Goal: Check status: Check status

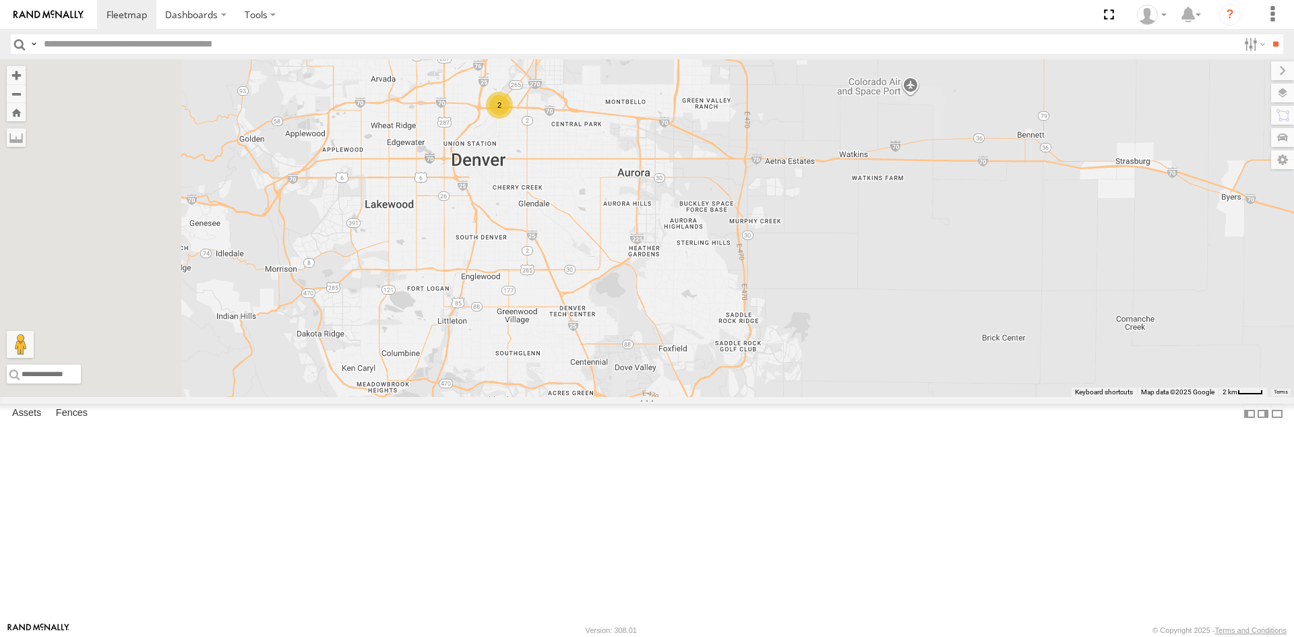
drag, startPoint x: 591, startPoint y: 255, endPoint x: 763, endPoint y: 265, distance: 172.8
click at [763, 265] on div "23207 NEW 23207xx 23460 23480 23460 NEW 23467 4G 23335 4G/Active 23474 2" at bounding box center [647, 228] width 1294 height 338
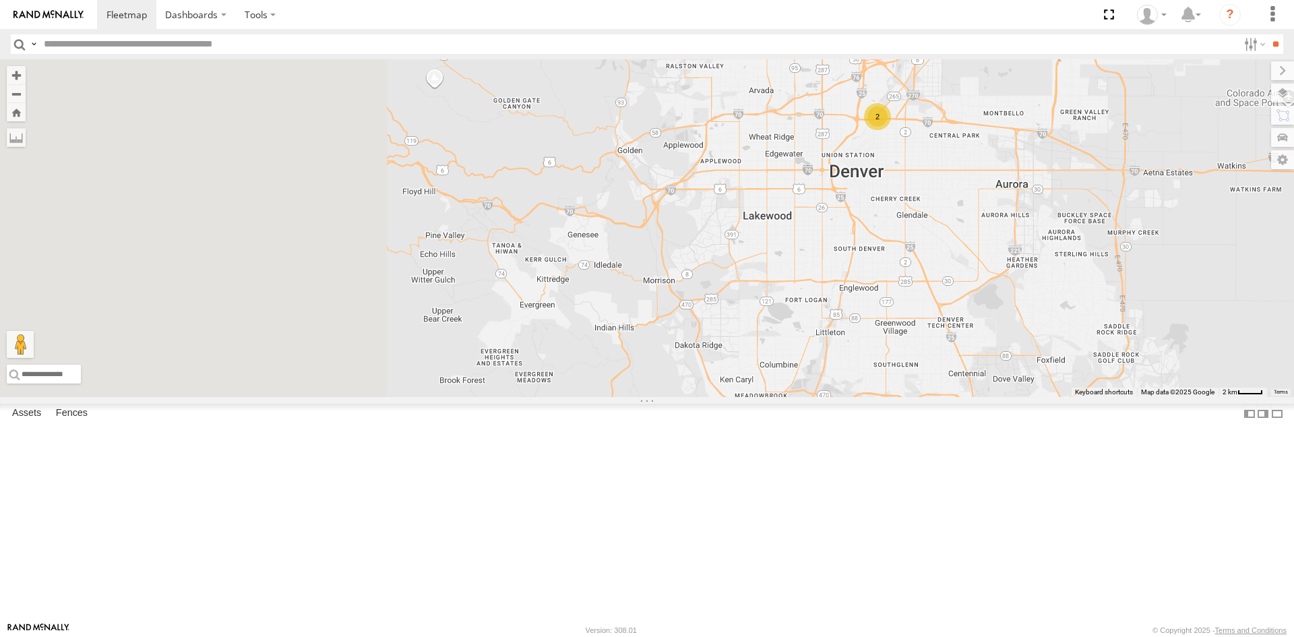
drag, startPoint x: 900, startPoint y: 319, endPoint x: 1150, endPoint y: 319, distance: 249.9
click at [1151, 319] on div "23207 NEW 23207xx 23460 23480 23460 NEW 23467 4G 23335 4G/Active 23474 2" at bounding box center [647, 228] width 1294 height 338
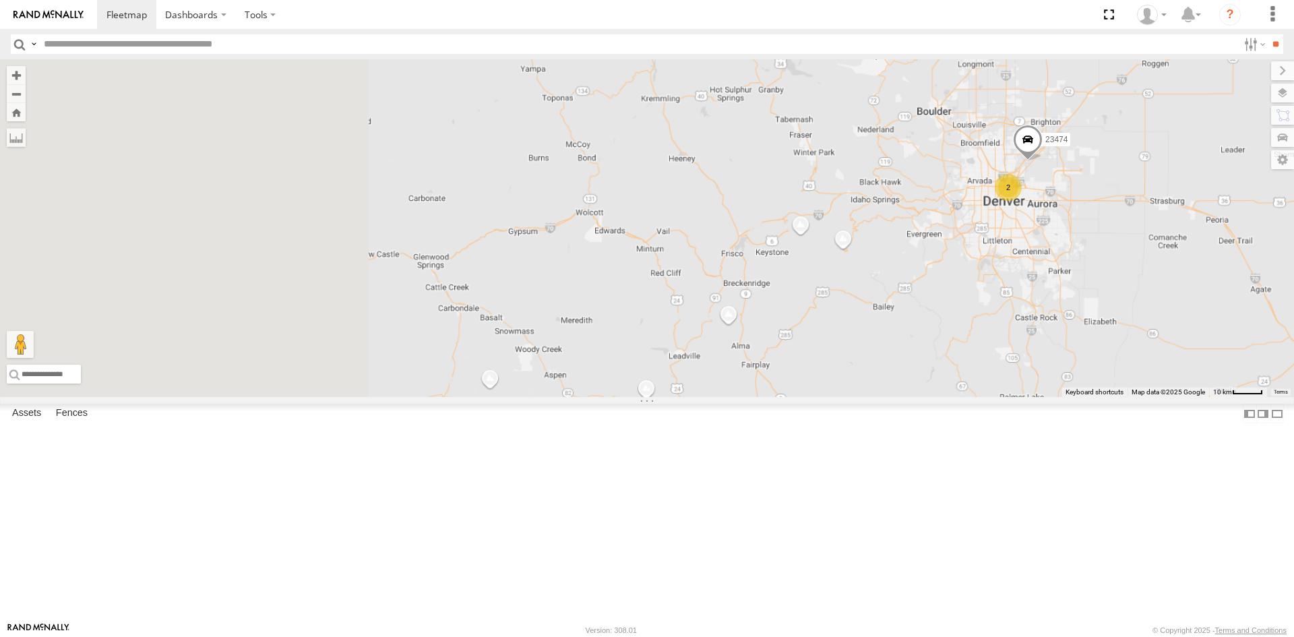
drag, startPoint x: 921, startPoint y: 323, endPoint x: 1009, endPoint y: 323, distance: 88.3
click at [1009, 323] on div "23207 NEW 23207xx 23460 23480 23460 NEW 23467 4G 23335 4G/Active 23474 2" at bounding box center [647, 228] width 1294 height 338
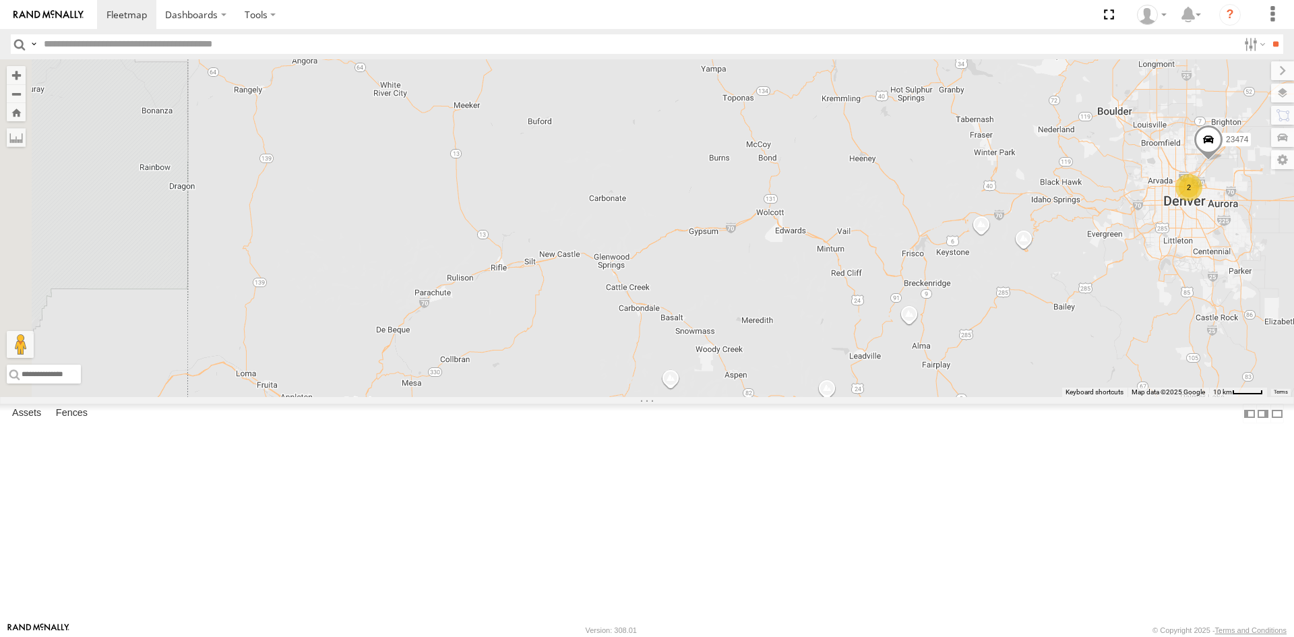
drag, startPoint x: 788, startPoint y: 323, endPoint x: 1223, endPoint y: 323, distance: 434.5
click at [1223, 323] on div "23207 NEW 23207xx 23460 23480 23460 NEW 23467 4G 23335 4G/Active 23474 2" at bounding box center [647, 228] width 1294 height 338
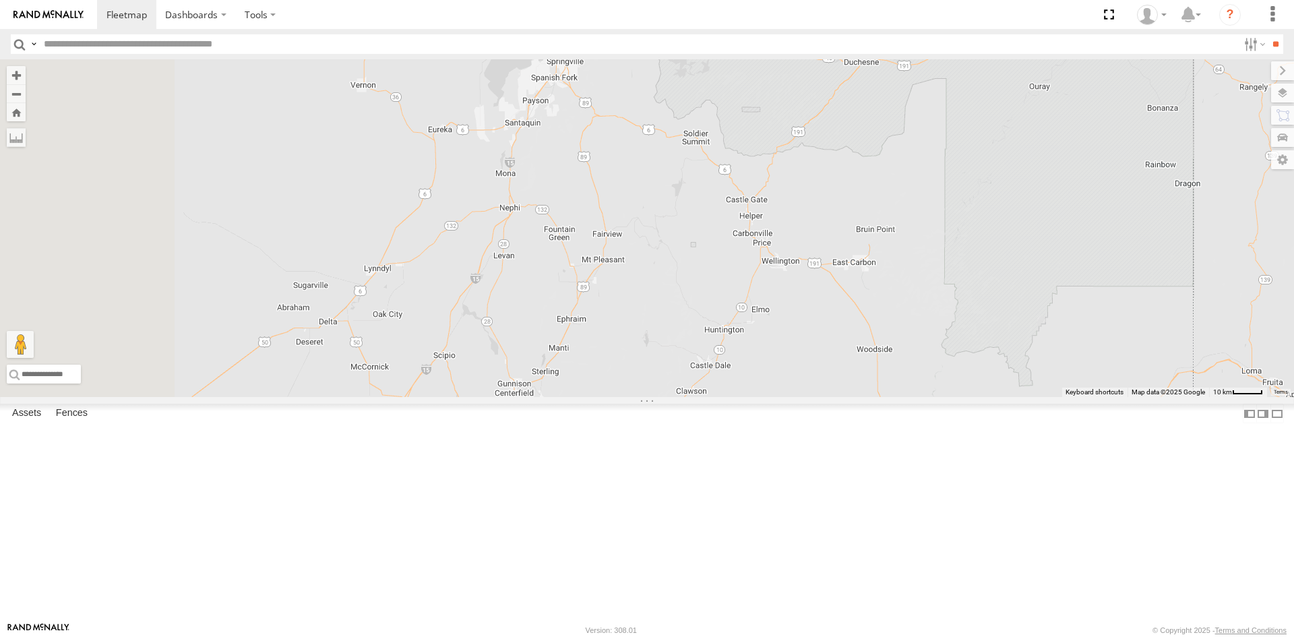
drag, startPoint x: 881, startPoint y: 323, endPoint x: 1010, endPoint y: 313, distance: 129.7
click at [1010, 313] on div "23207 NEW 23207xx 23460 23480 23460 NEW 23467 4G 23335 4G/Active 23474 2" at bounding box center [647, 228] width 1294 height 338
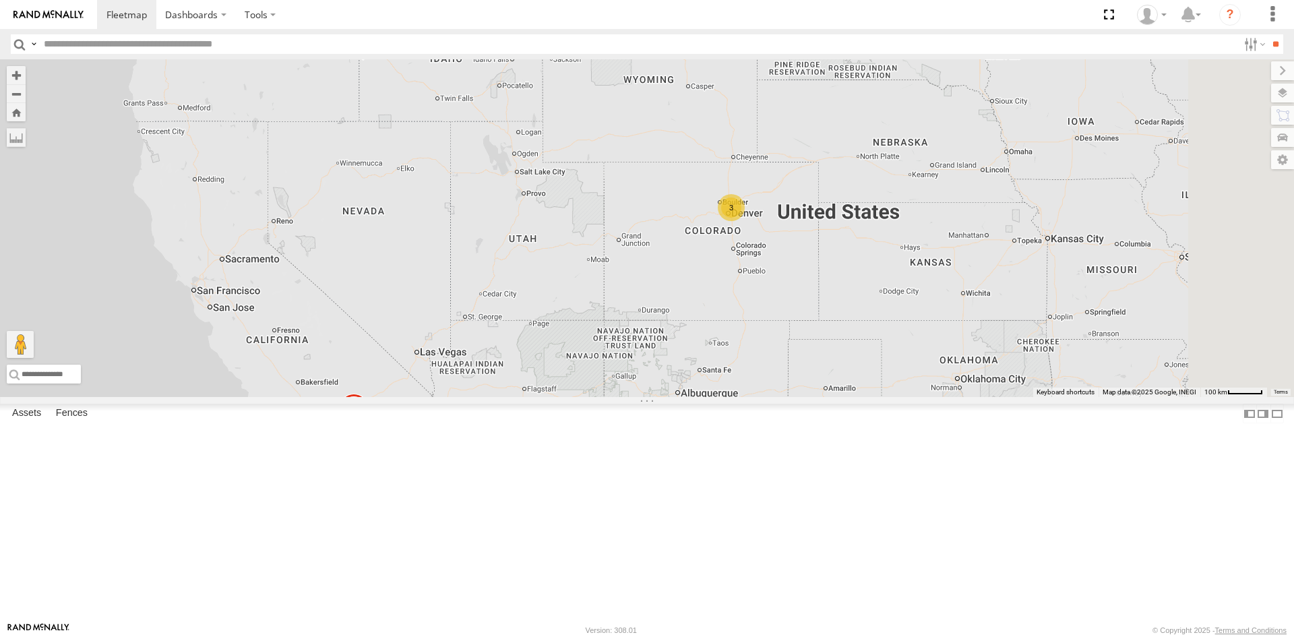
drag, startPoint x: 1150, startPoint y: 470, endPoint x: 684, endPoint y: 336, distance: 484.9
click at [684, 336] on div "15 23237 NEW 23465 4G 3" at bounding box center [647, 228] width 1294 height 338
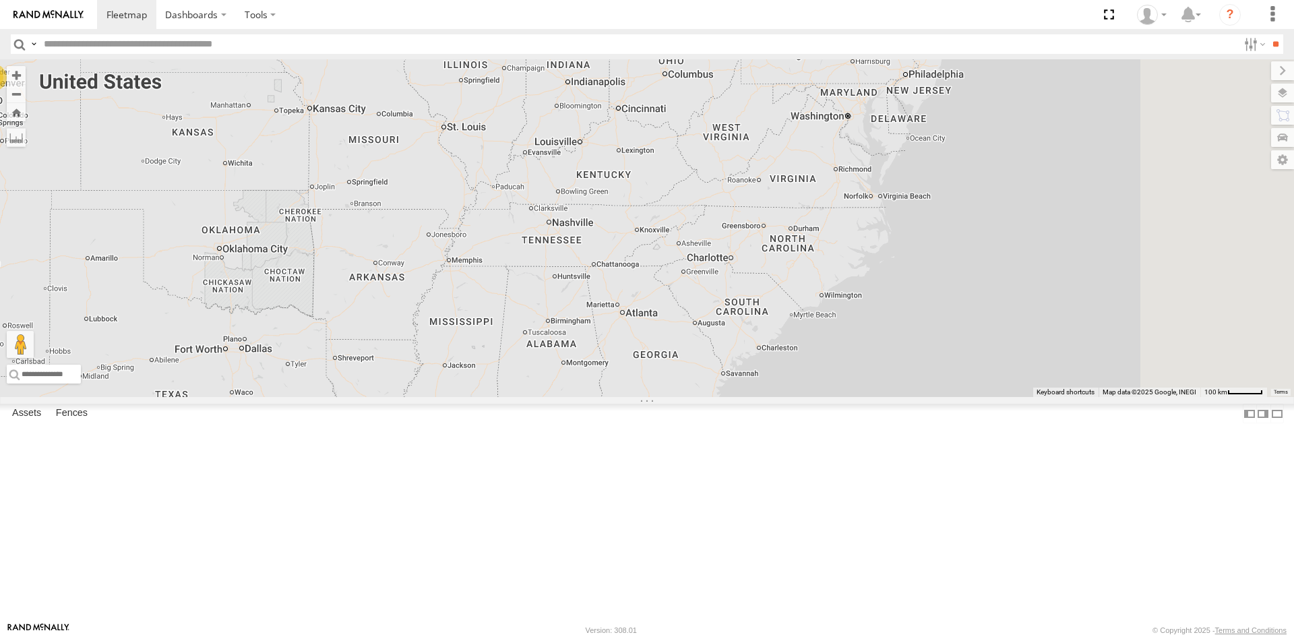
drag, startPoint x: 984, startPoint y: 323, endPoint x: 716, endPoint y: 317, distance: 268.2
click at [716, 317] on div "15 23237 NEW 23465 4G 3" at bounding box center [647, 228] width 1294 height 338
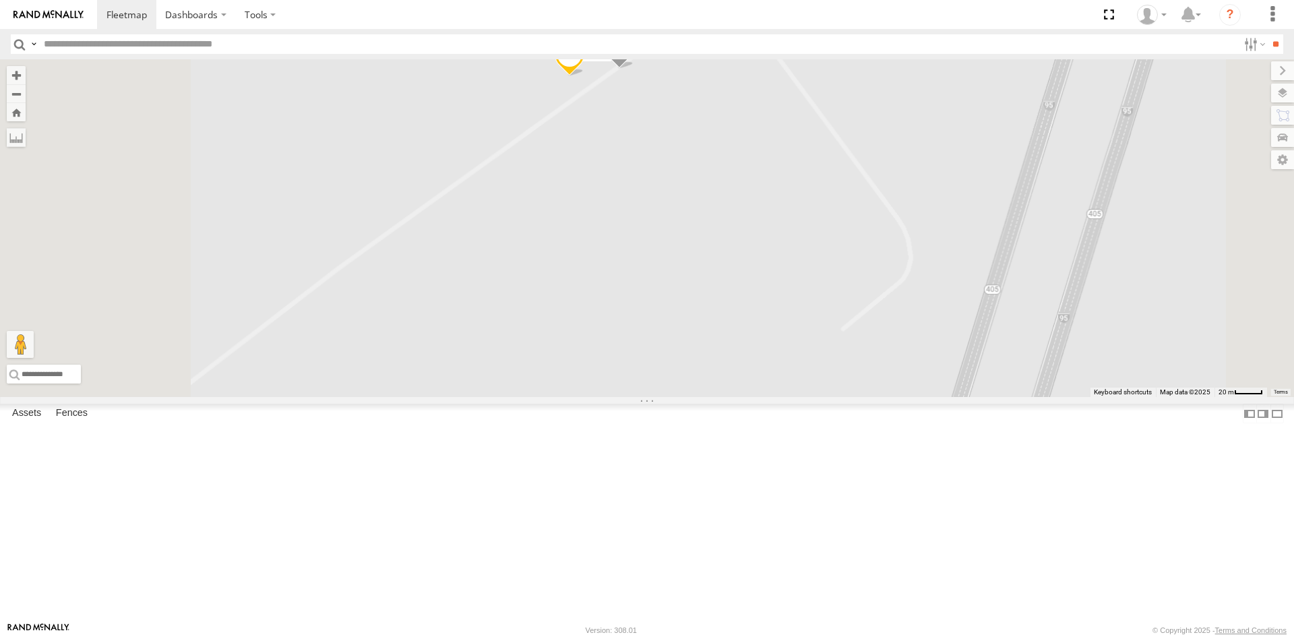
drag, startPoint x: 798, startPoint y: 246, endPoint x: 860, endPoint y: 449, distance: 212.5
click at [860, 397] on div "23237 NEW 23465 4G 23207 NEW 23207xx 23460 23480 23460 NEW 23467 4G 23335 4G/Ac…" at bounding box center [647, 228] width 1294 height 338
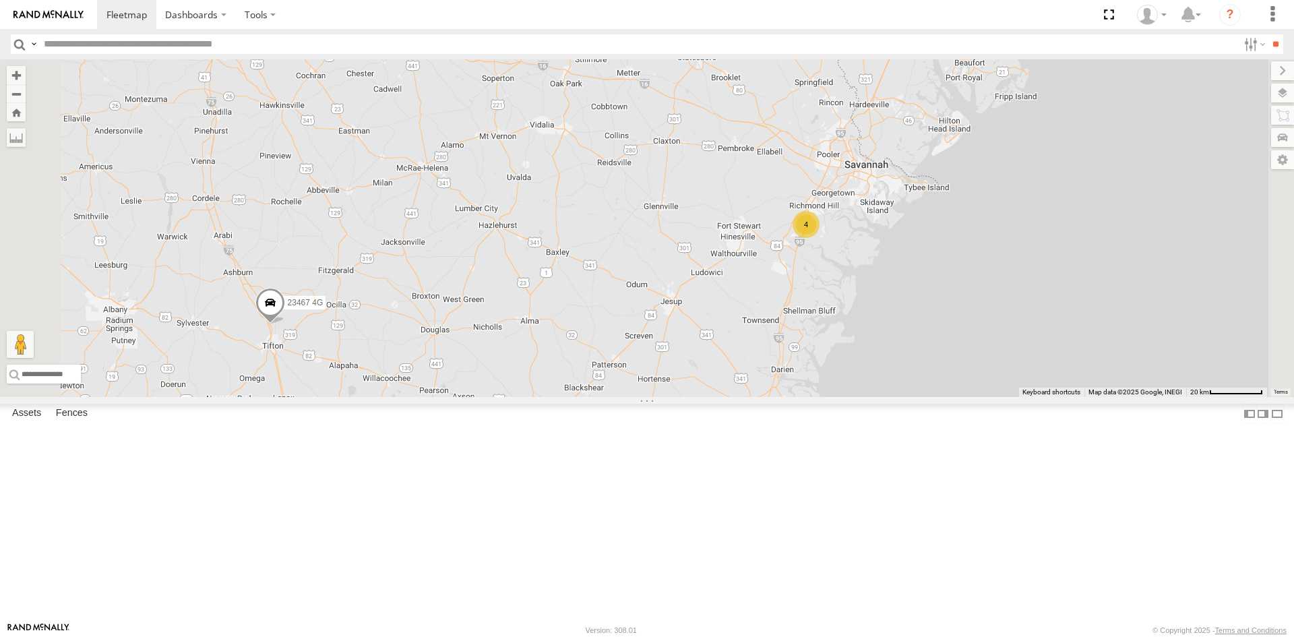
drag, startPoint x: 1057, startPoint y: 225, endPoint x: 625, endPoint y: 462, distance: 493.3
click at [625, 397] on div "4 23467 4G" at bounding box center [647, 228] width 1294 height 338
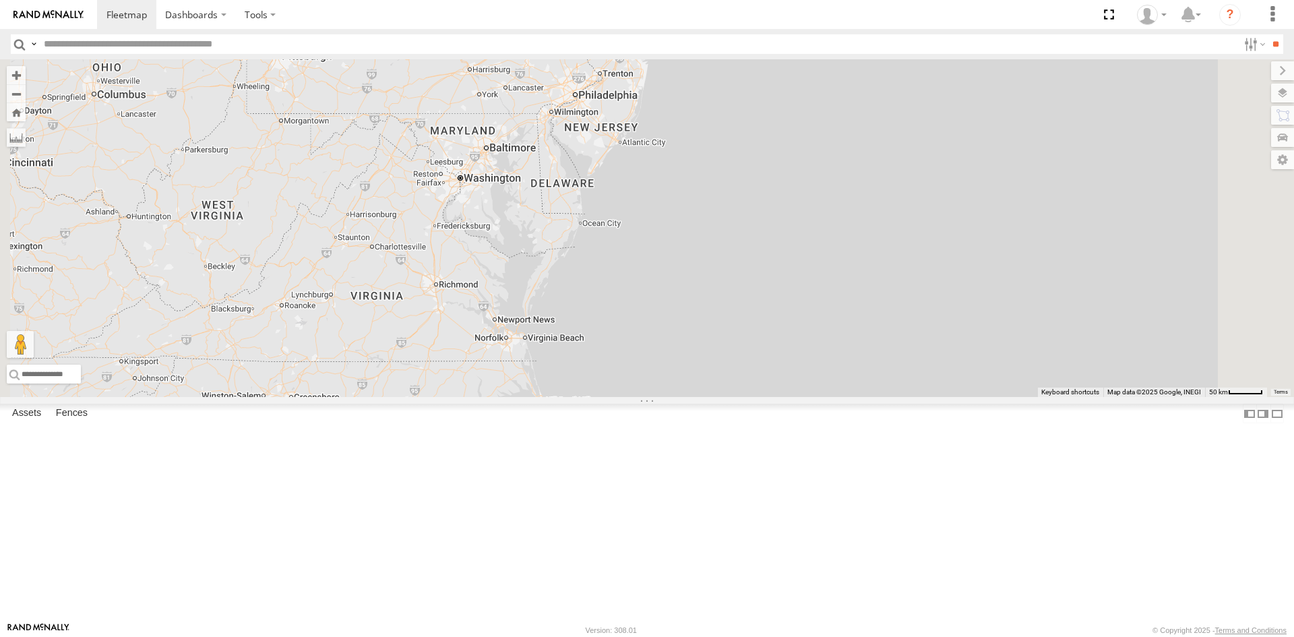
drag, startPoint x: 663, startPoint y: 273, endPoint x: 617, endPoint y: 462, distance: 194.8
click at [617, 397] on div "23467 4G 4 5 2" at bounding box center [647, 228] width 1294 height 338
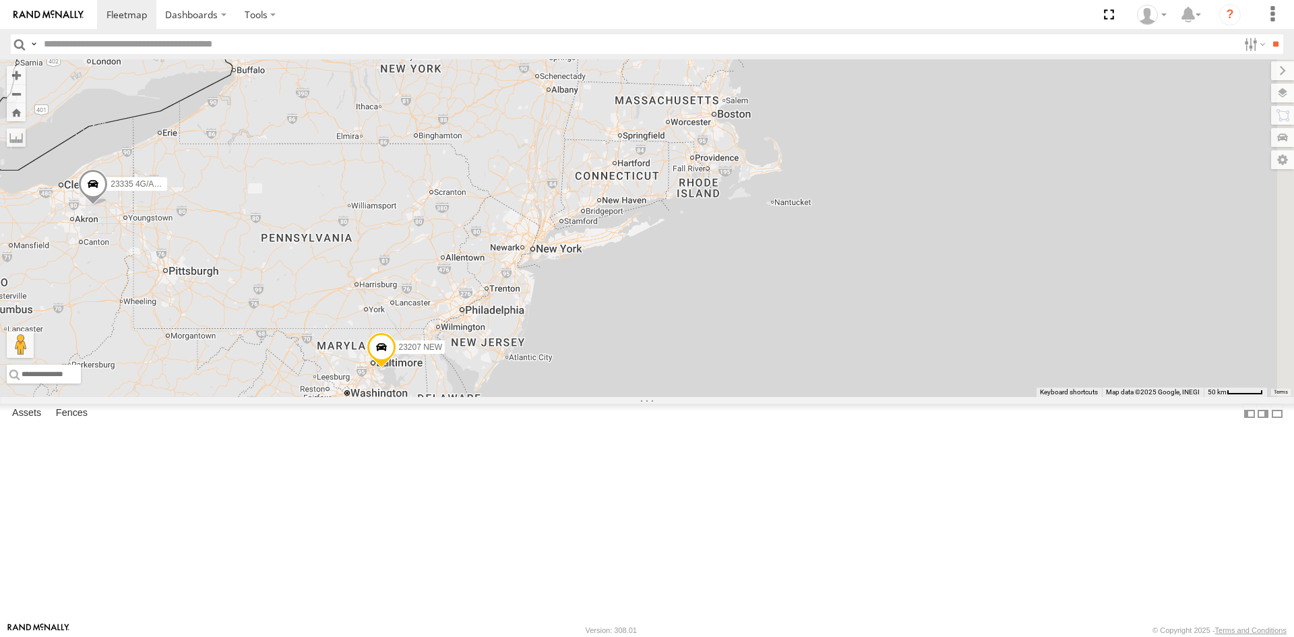
drag, startPoint x: 787, startPoint y: 191, endPoint x: 675, endPoint y: 405, distance: 241.7
click at [675, 397] on div "23467 4G 4 5 2 23207 NEW 23335 4G/Active" at bounding box center [647, 228] width 1294 height 338
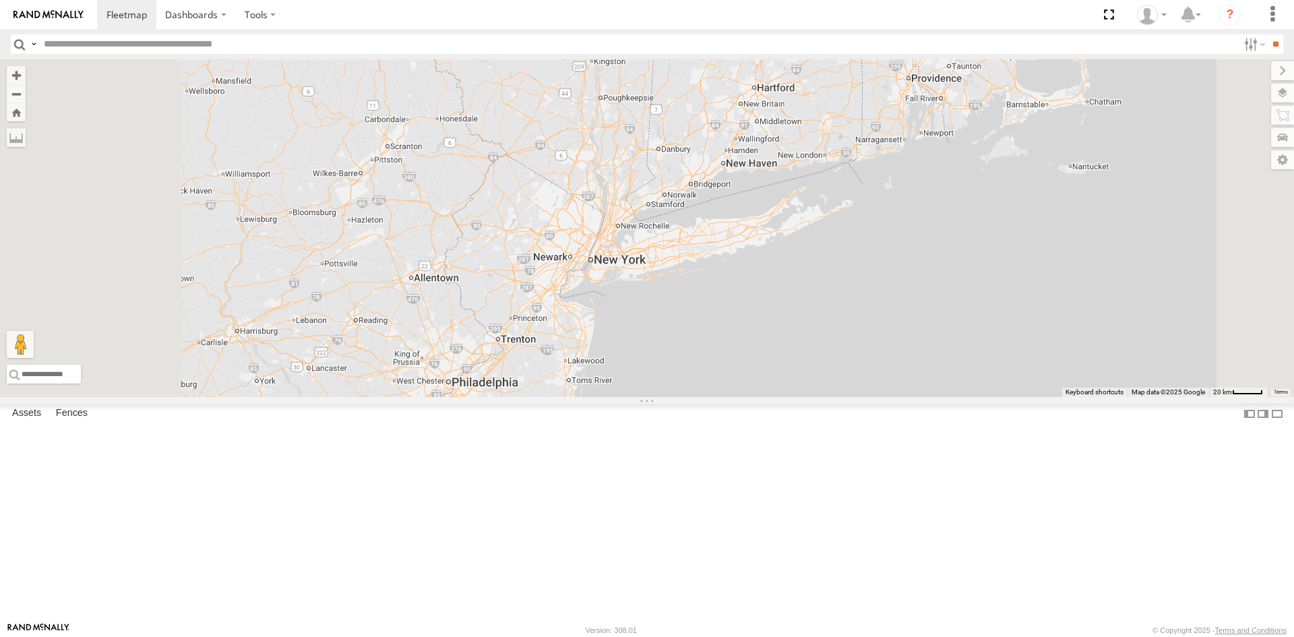
drag, startPoint x: 693, startPoint y: 365, endPoint x: 969, endPoint y: 288, distance: 286.7
click at [1036, 249] on div "23207 NEW" at bounding box center [647, 228] width 1294 height 338
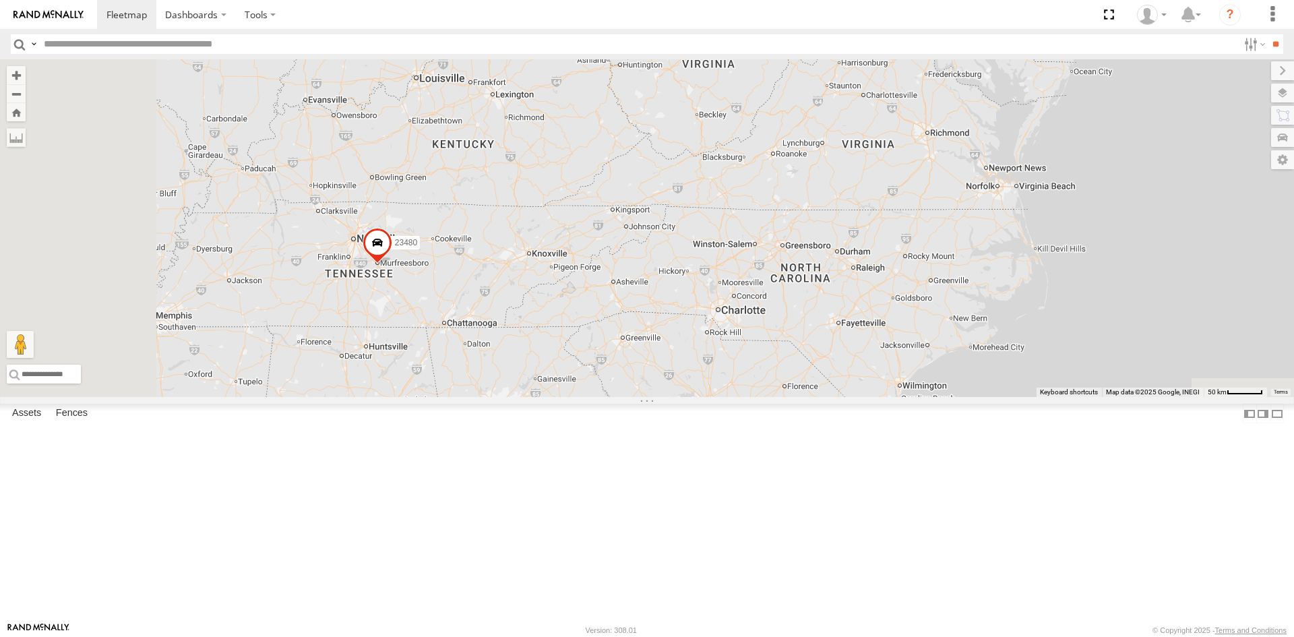
drag, startPoint x: 804, startPoint y: 427, endPoint x: 898, endPoint y: 202, distance: 243.7
click at [898, 202] on div "23207 NEW 2 23460 23480 23460 NEW 23335 4G/Active" at bounding box center [647, 228] width 1294 height 338
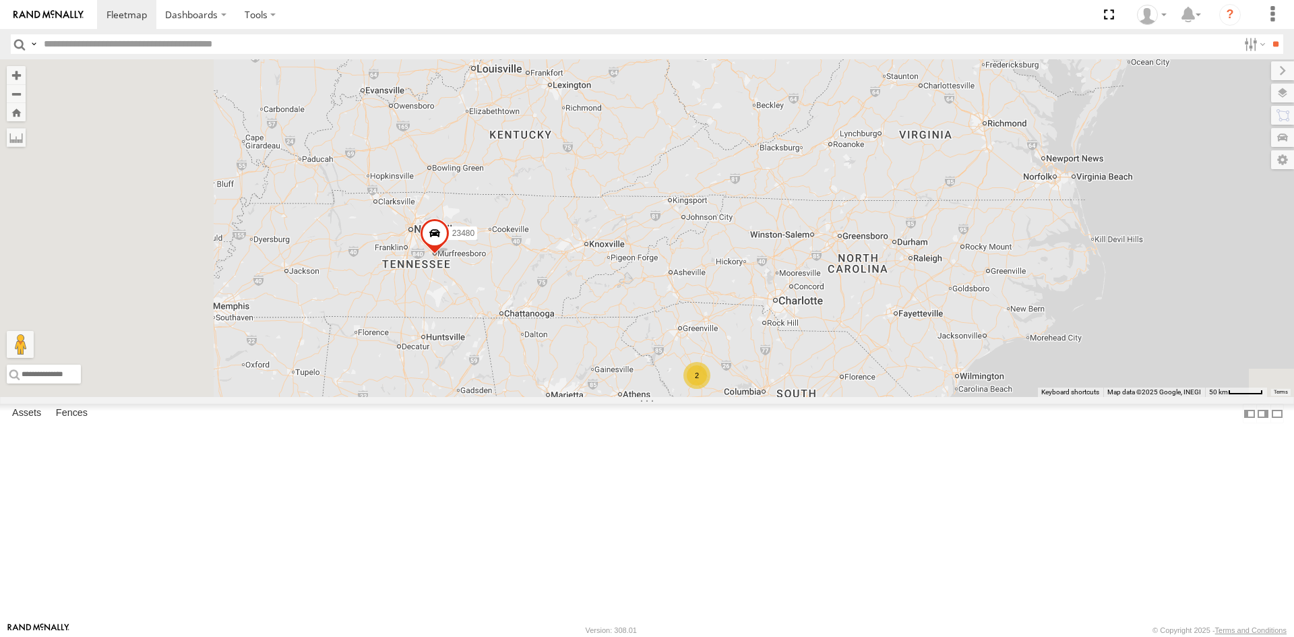
drag, startPoint x: 705, startPoint y: 373, endPoint x: 823, endPoint y: 366, distance: 117.5
click at [828, 363] on div "23207 NEW 2 23460 23480 23460 NEW 23335 4G/Active 5 2" at bounding box center [647, 228] width 1294 height 338
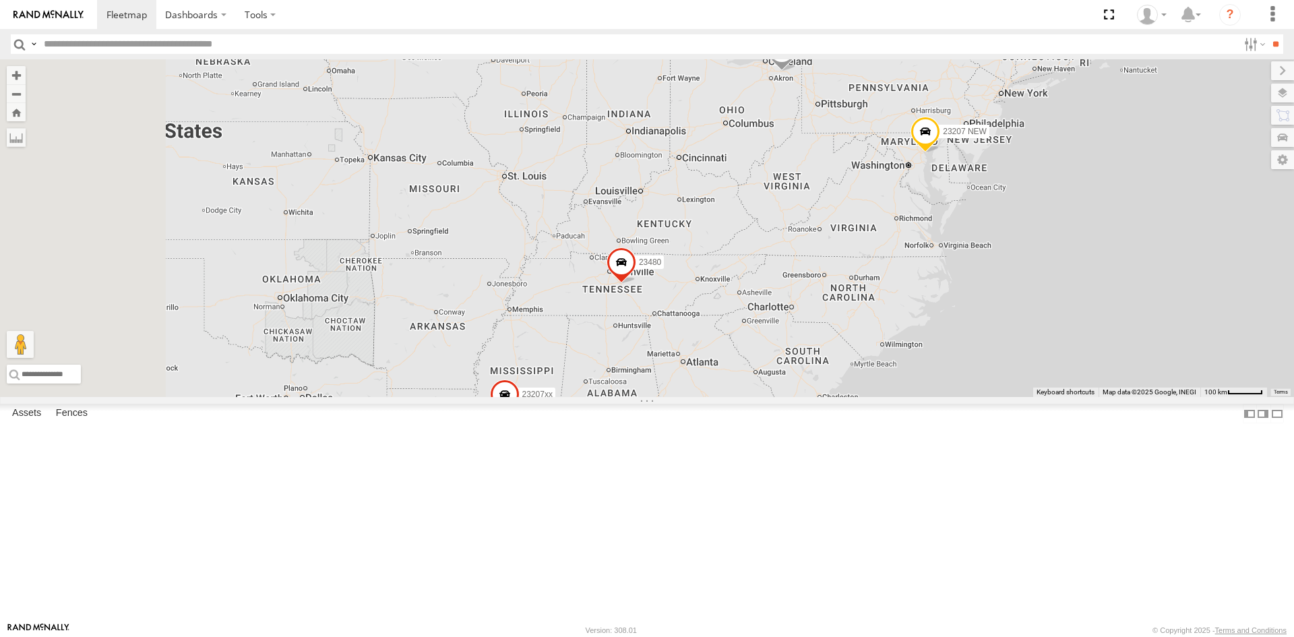
drag, startPoint x: 585, startPoint y: 406, endPoint x: 775, endPoint y: 406, distance: 190.0
click at [775, 397] on div "23207 NEW 23460 23480 23460 NEW 23335 4G/Active 23207xx" at bounding box center [647, 228] width 1294 height 338
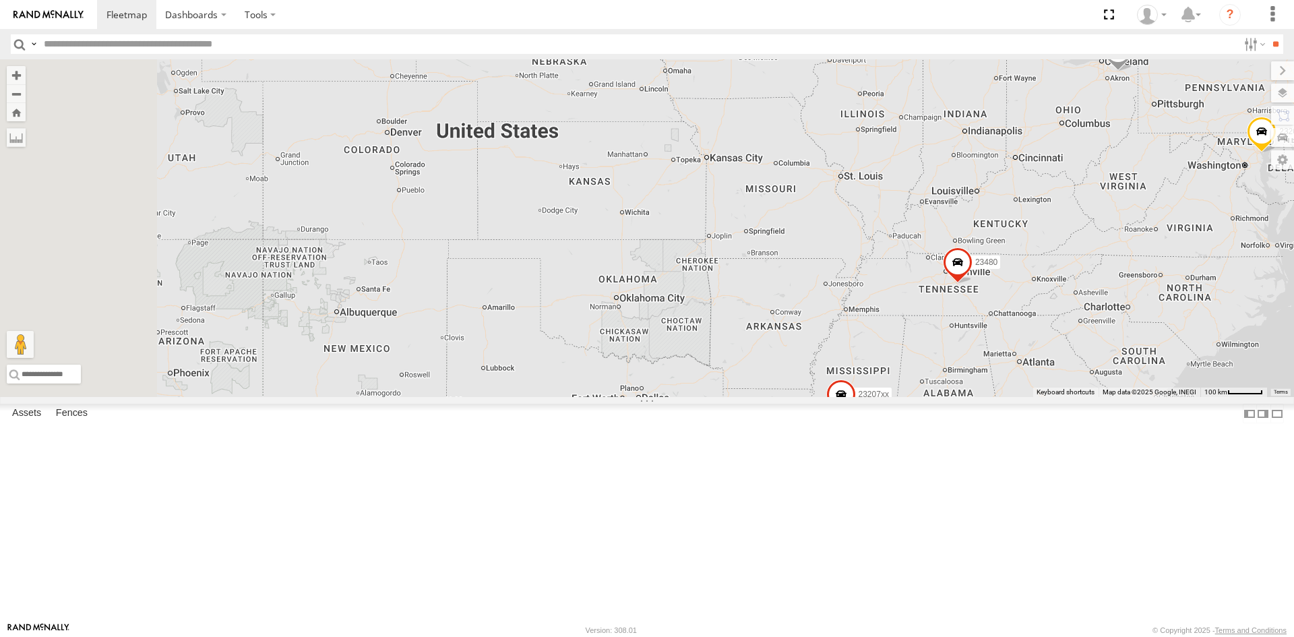
drag, startPoint x: 813, startPoint y: 400, endPoint x: 821, endPoint y: 400, distance: 8.1
click at [821, 397] on div "23207 NEW 23460 23480 23460 NEW 23335 4G/Active 23207xx" at bounding box center [647, 228] width 1294 height 338
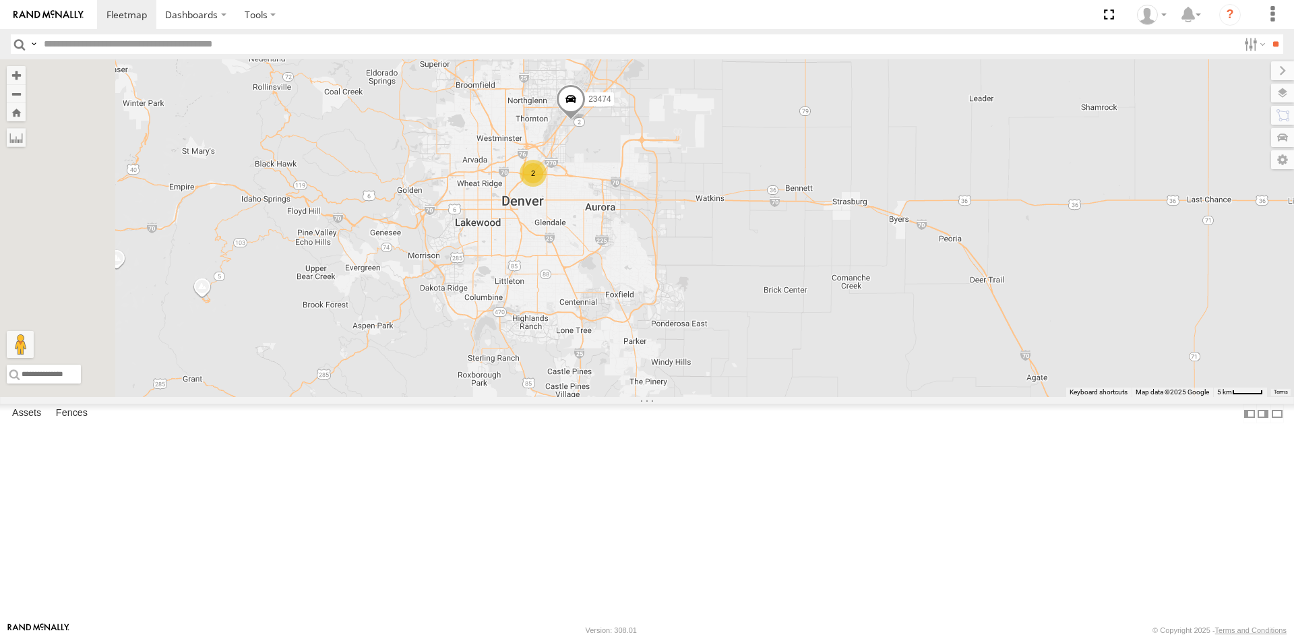
drag, startPoint x: 632, startPoint y: 339, endPoint x: 967, endPoint y: 339, distance: 335.5
click at [953, 336] on div "23207 NEW 23460 23480 23460 NEW 23335 4G/Active 23207xx 23474 2" at bounding box center [647, 228] width 1294 height 338
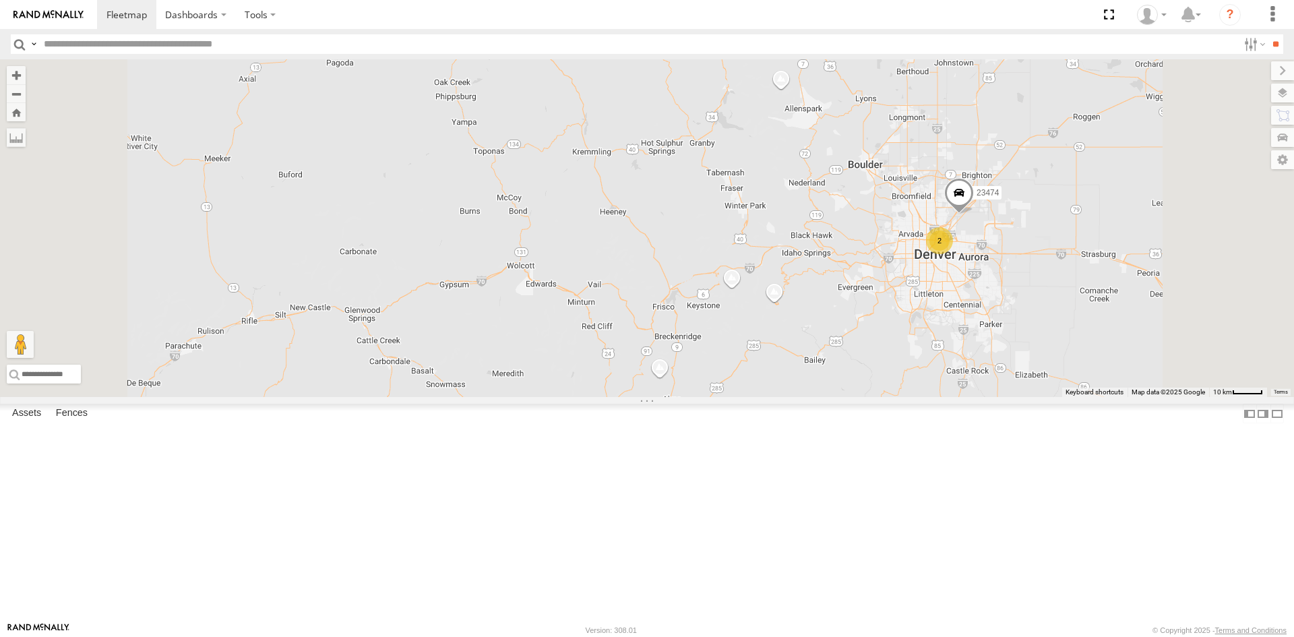
drag, startPoint x: 884, startPoint y: 427, endPoint x: 924, endPoint y: 429, distance: 39.8
click at [924, 397] on div "23207 NEW 23460 23480 23460 NEW 23335 4G/Active 23207xx 23474 2" at bounding box center [647, 228] width 1294 height 338
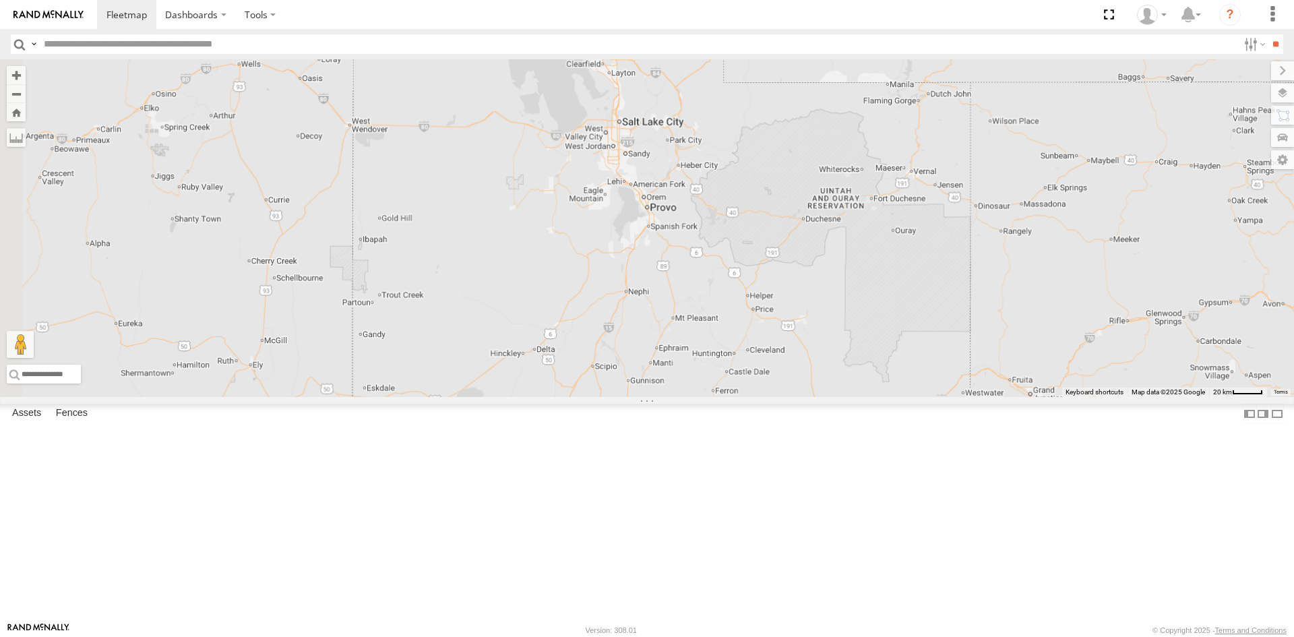
drag, startPoint x: 628, startPoint y: 437, endPoint x: 1031, endPoint y: 435, distance: 402.9
click at [1031, 397] on div "23207 NEW 23460 23480 23460 NEW 23335 4G/Active 23207xx 23474" at bounding box center [647, 228] width 1294 height 338
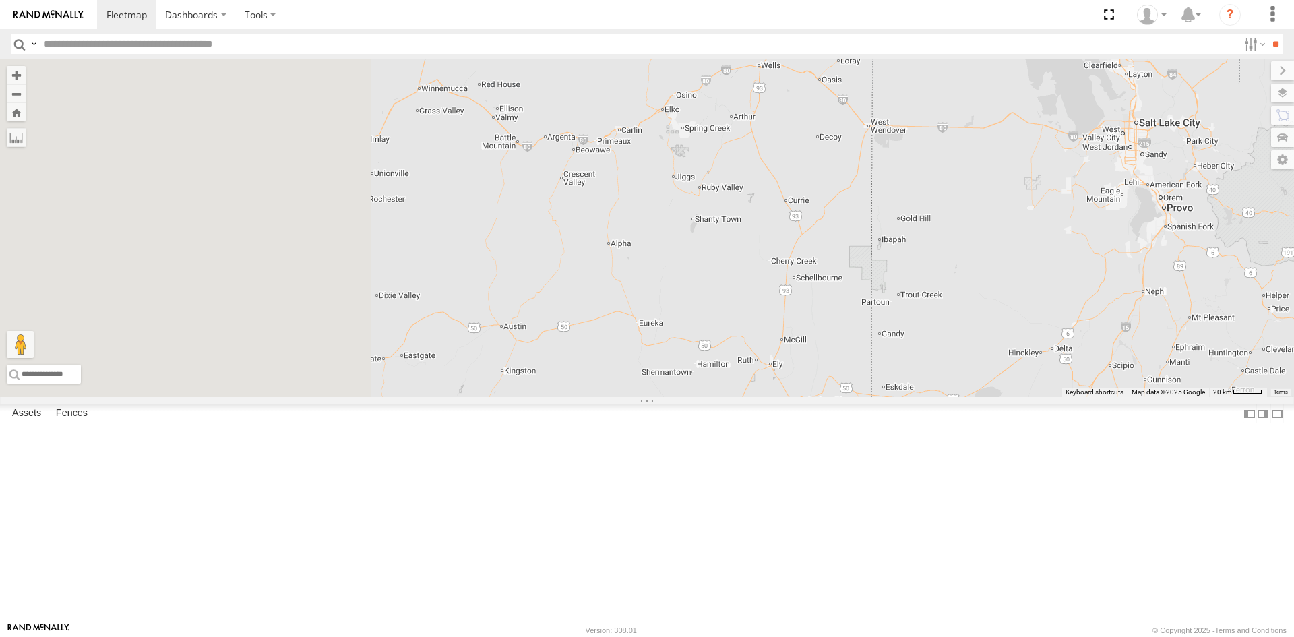
drag, startPoint x: 794, startPoint y: 431, endPoint x: 746, endPoint y: 430, distance: 47.8
click at [1087, 397] on div "23207 NEW 23460 23480 23460 NEW 23335 4G/Active 23207xx 23474" at bounding box center [647, 228] width 1294 height 338
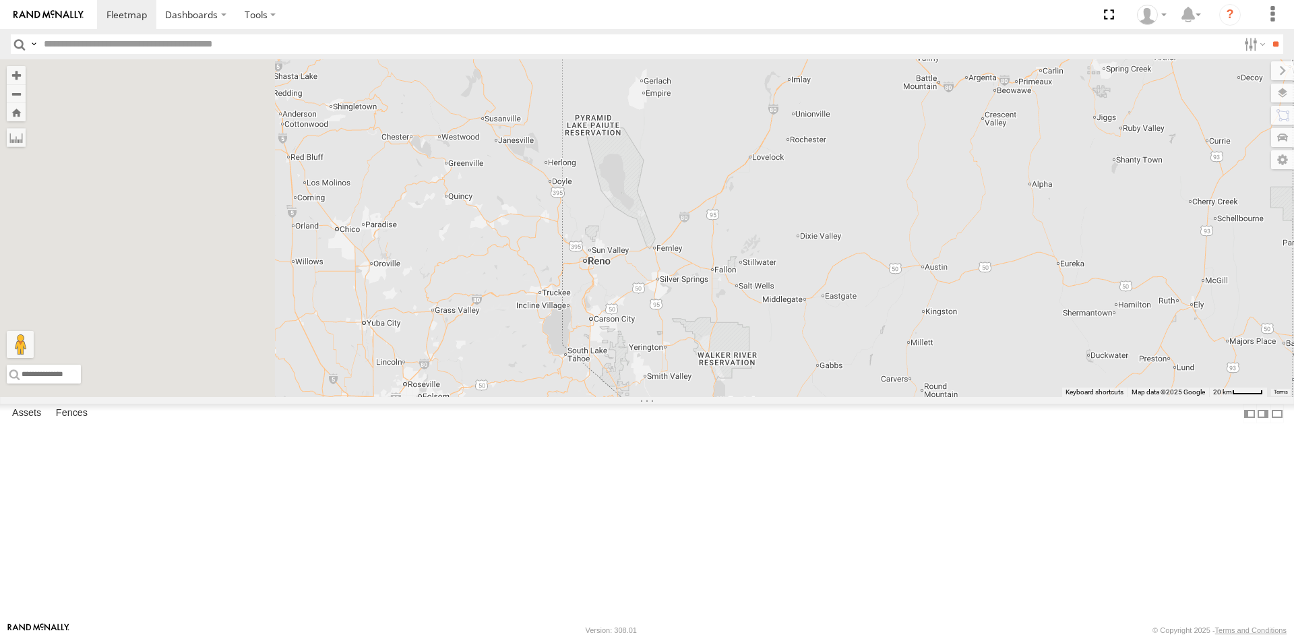
drag, startPoint x: 846, startPoint y: 375, endPoint x: 872, endPoint y: 367, distance: 27.3
click at [872, 367] on div "23207 NEW 23460 23480 23460 NEW 23335 4G/Active 23207xx 23474" at bounding box center [647, 228] width 1294 height 338
